Goal: Information Seeking & Learning: Learn about a topic

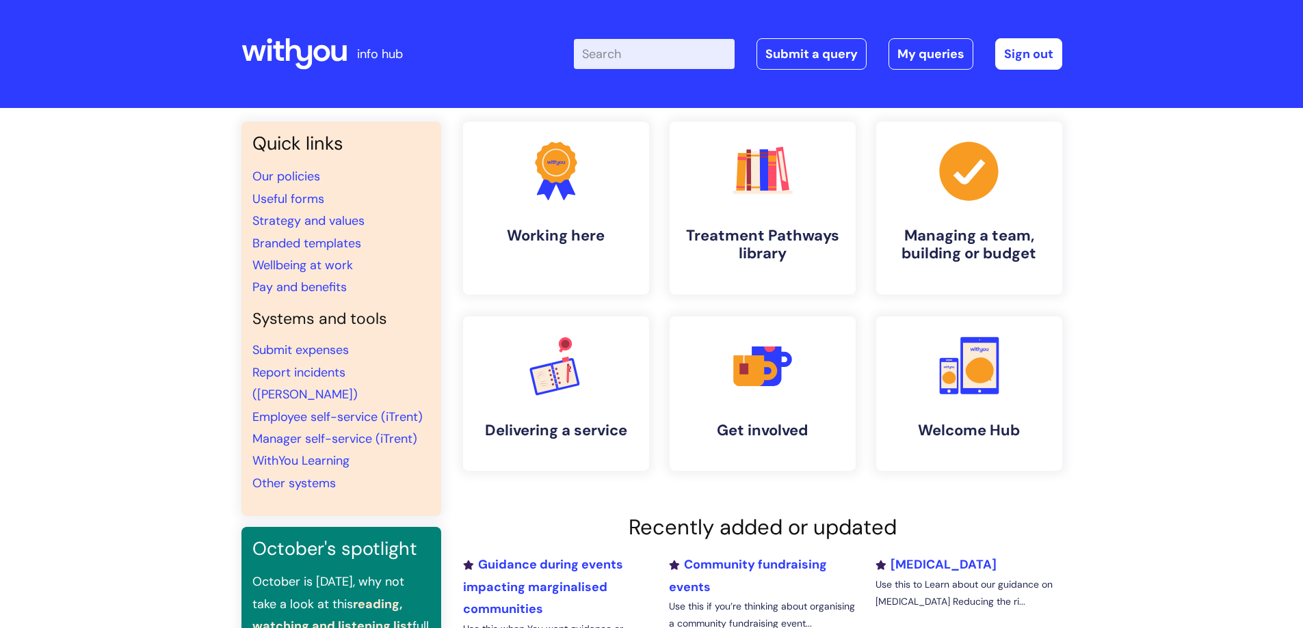
click at [646, 59] on input "Enter your search term here..." at bounding box center [654, 54] width 161 height 30
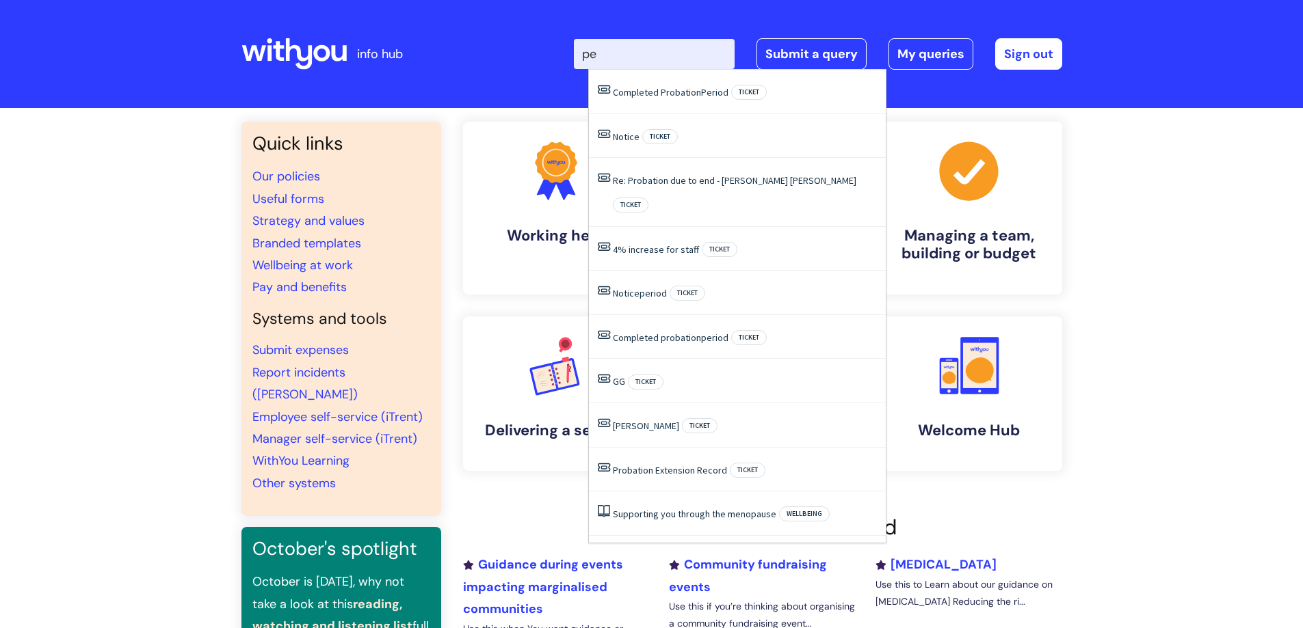
type input "p"
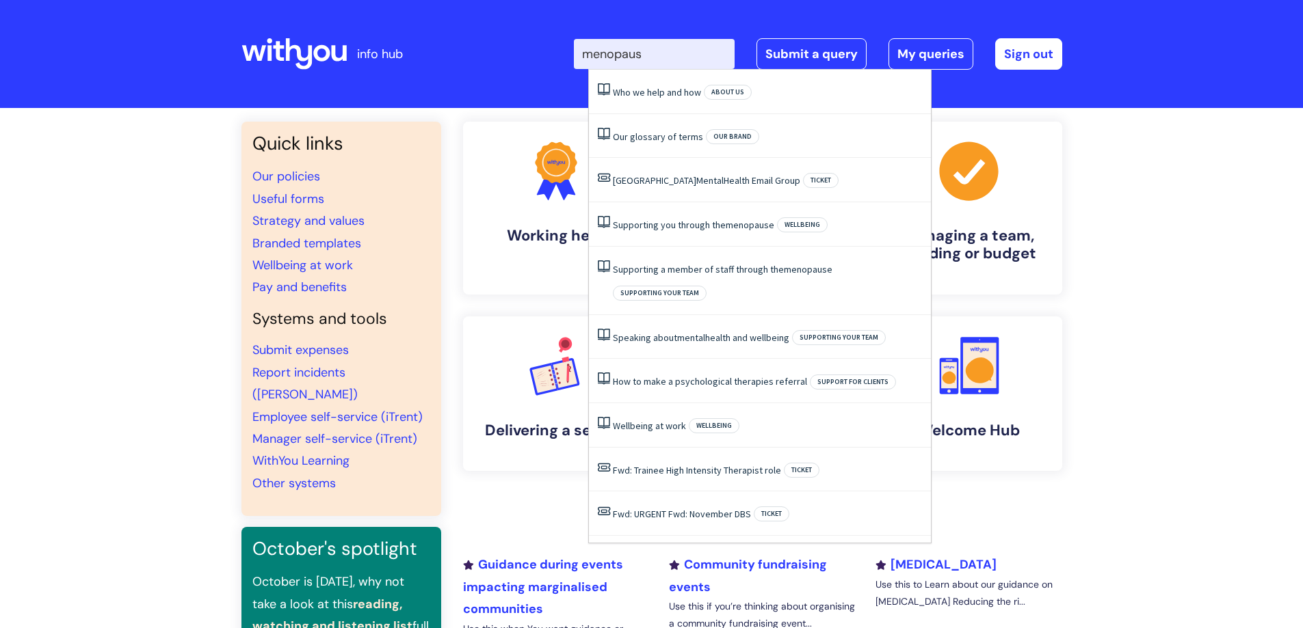
type input "menopause"
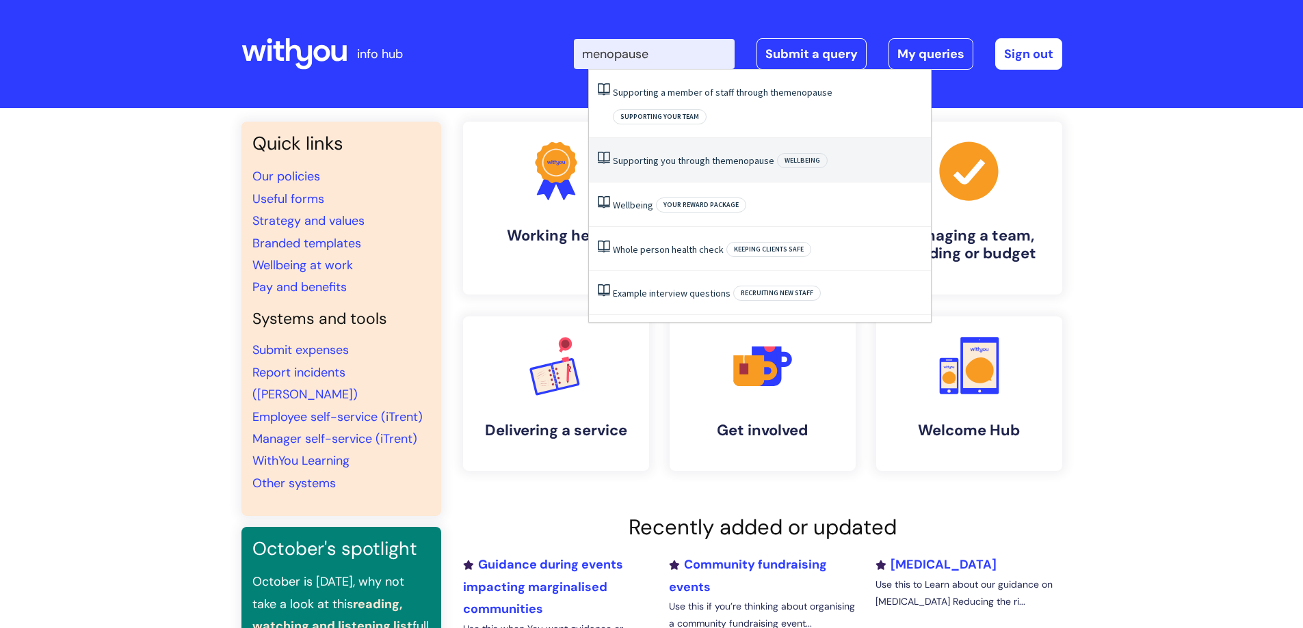
click at [724, 155] on link "Supporting you through the menopause" at bounding box center [693, 161] width 161 height 12
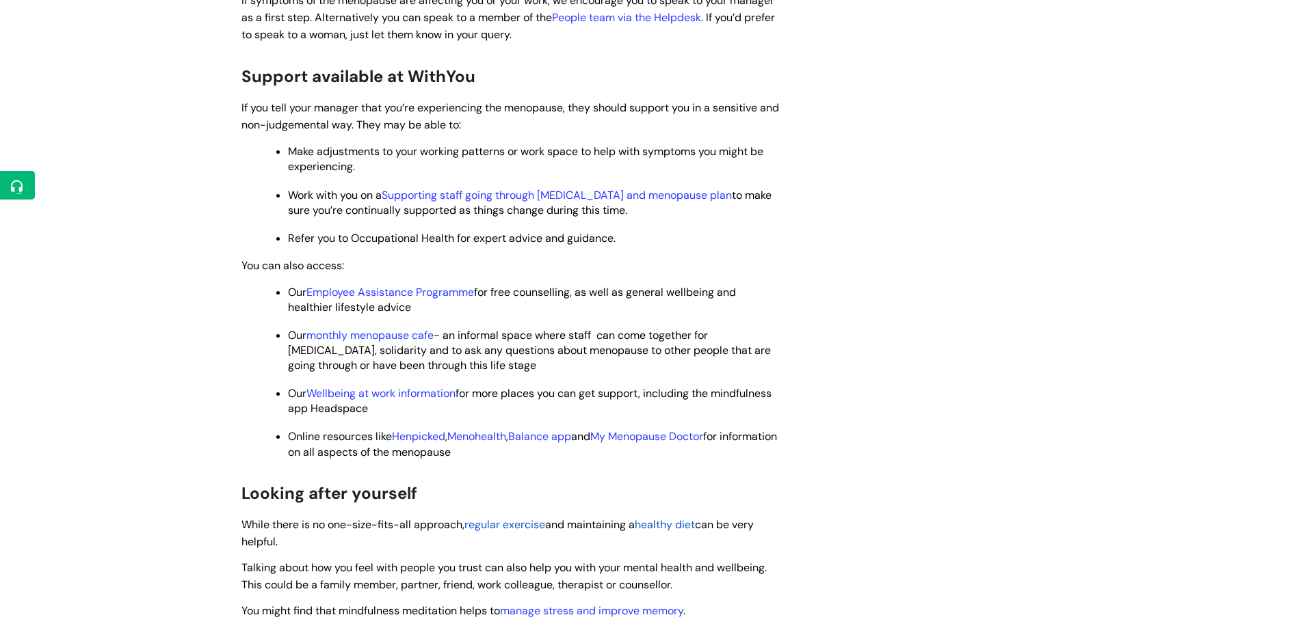
scroll to position [379, 0]
